Goal: Navigation & Orientation: Find specific page/section

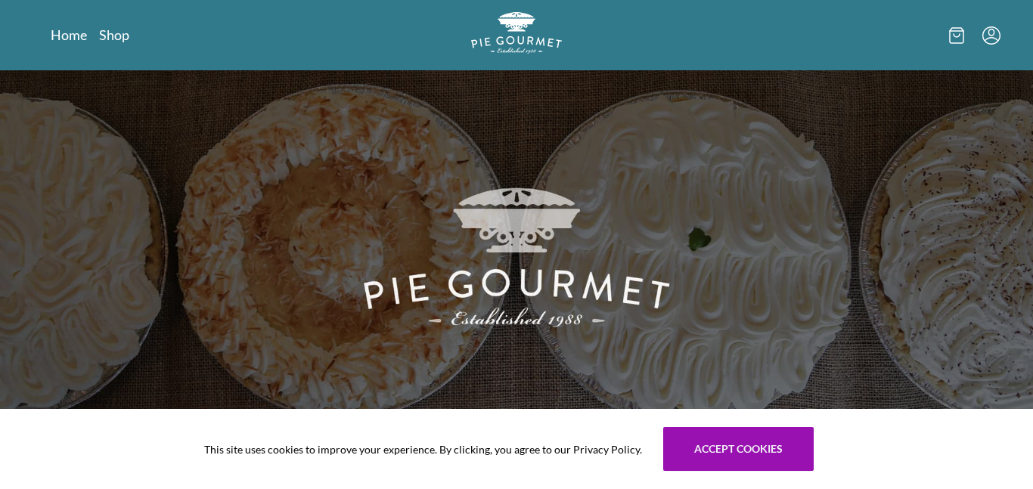
scroll to position [69, 0]
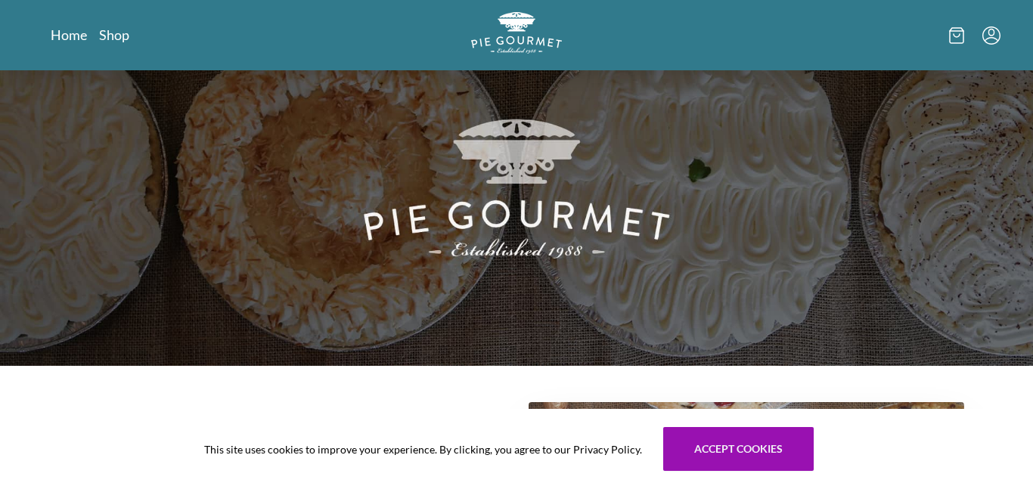
click at [114, 45] on div "Home Shop" at bounding box center [517, 35] width 968 height 70
click at [107, 37] on link "Shop" at bounding box center [114, 35] width 30 height 18
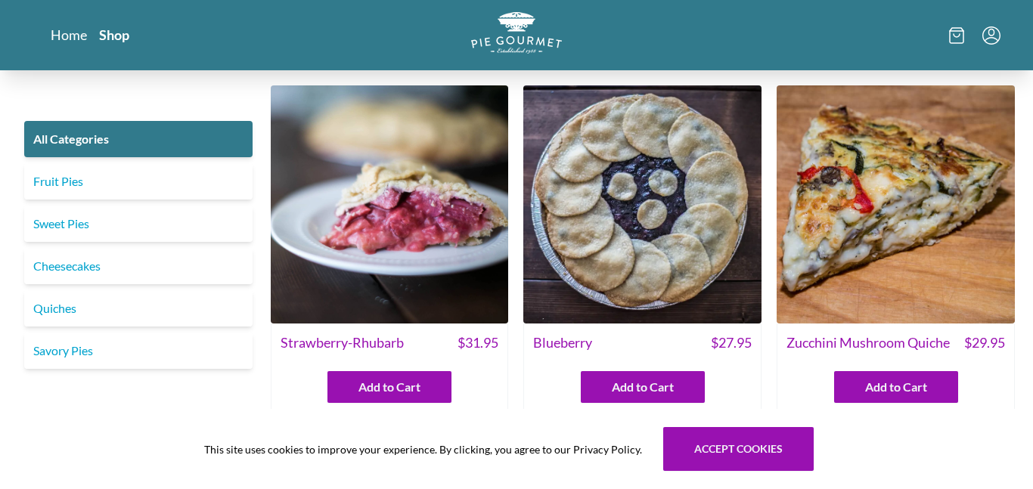
scroll to position [783, 0]
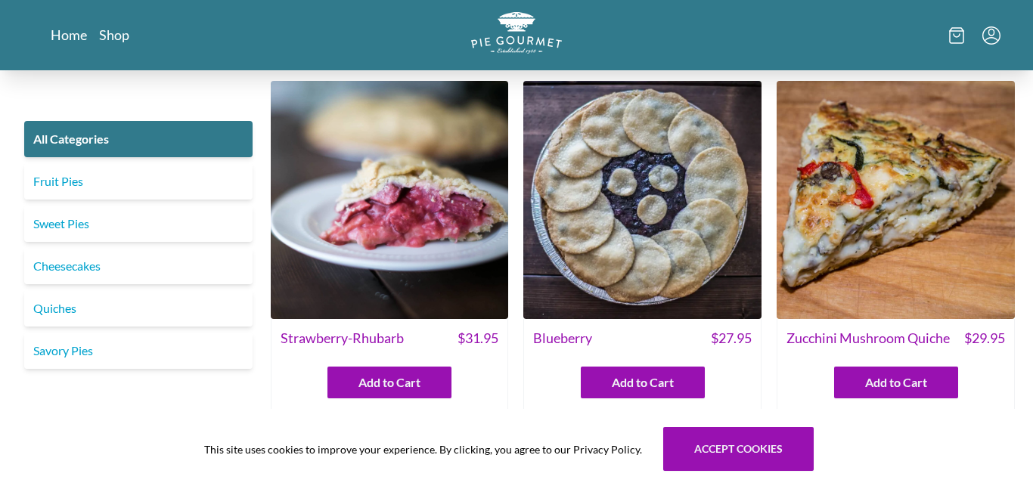
click at [324, 152] on img at bounding box center [390, 200] width 238 height 238
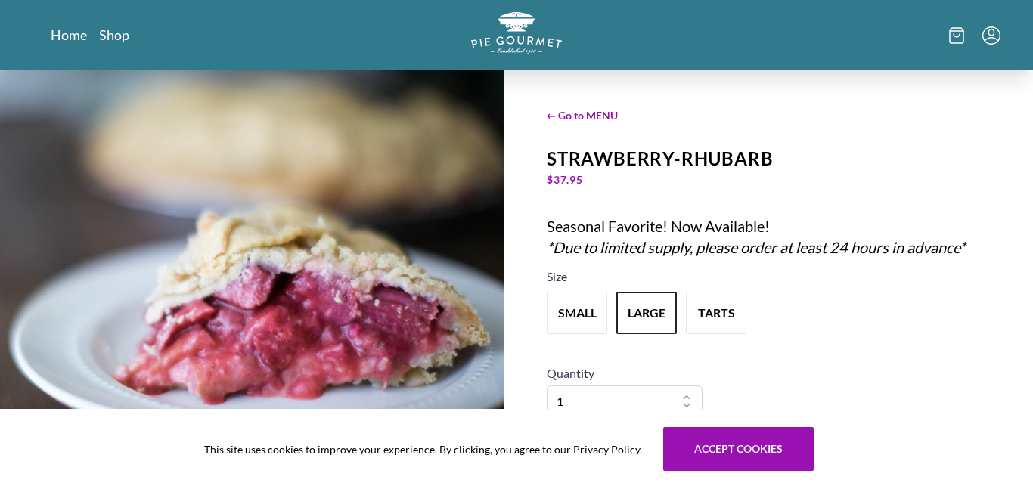
scroll to position [24, 0]
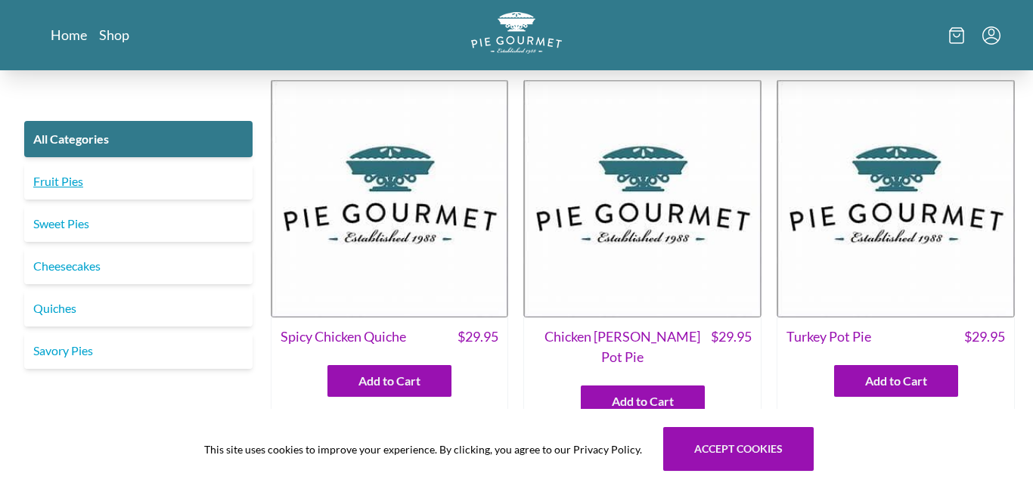
click at [187, 173] on link "Fruit Pies" at bounding box center [138, 181] width 228 height 36
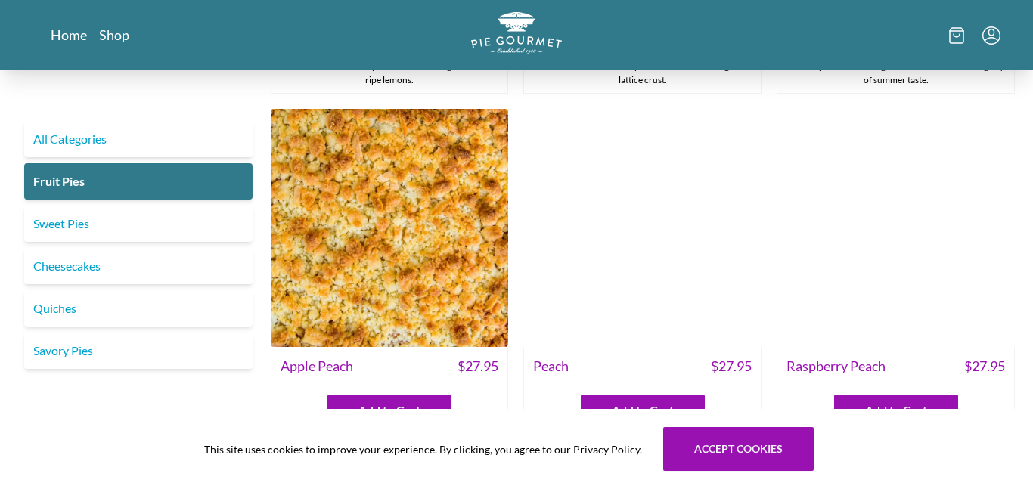
scroll to position [774, 0]
